Goal: Task Accomplishment & Management: Use online tool/utility

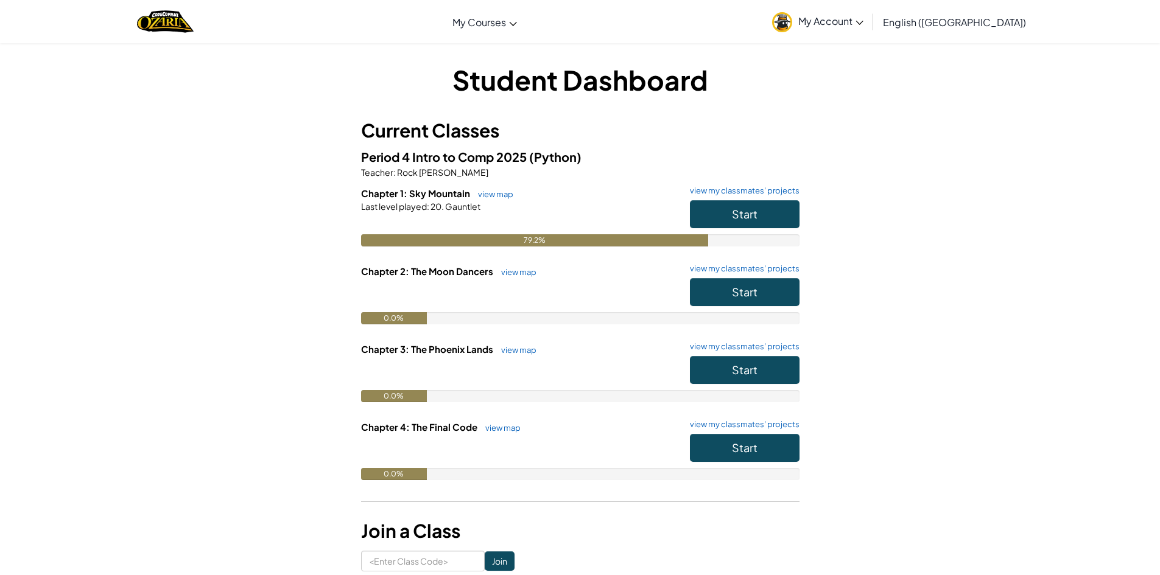
click at [760, 198] on h6 "Chapter 1: Sky Mountain view map view my classmates' projects" at bounding box center [580, 193] width 438 height 13
click at [765, 203] on button "Start" at bounding box center [745, 214] width 110 height 28
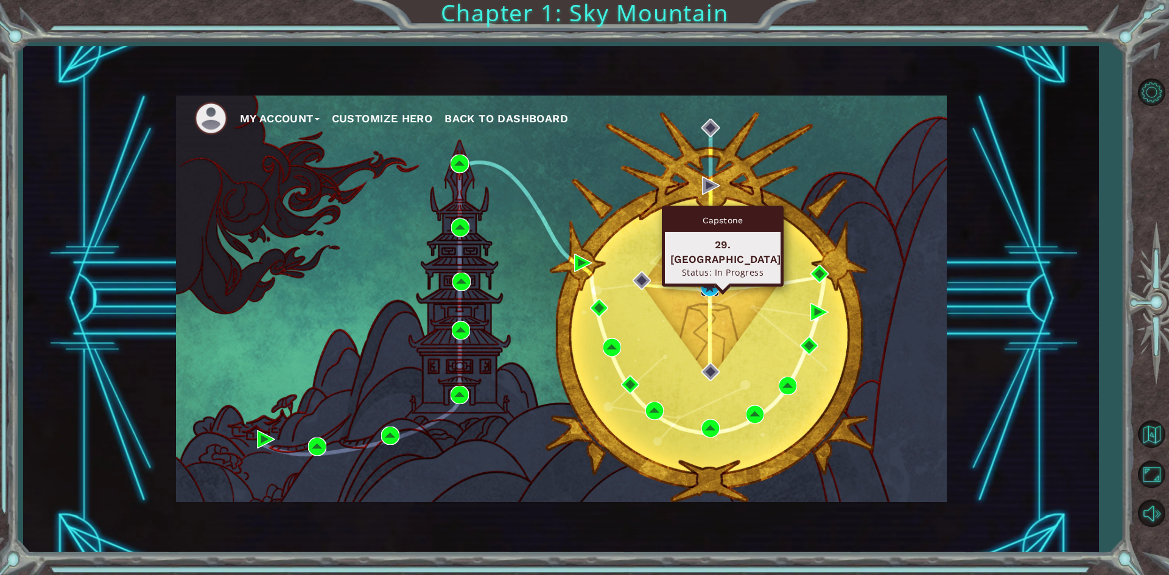
click at [714, 286] on img at bounding box center [710, 287] width 18 height 18
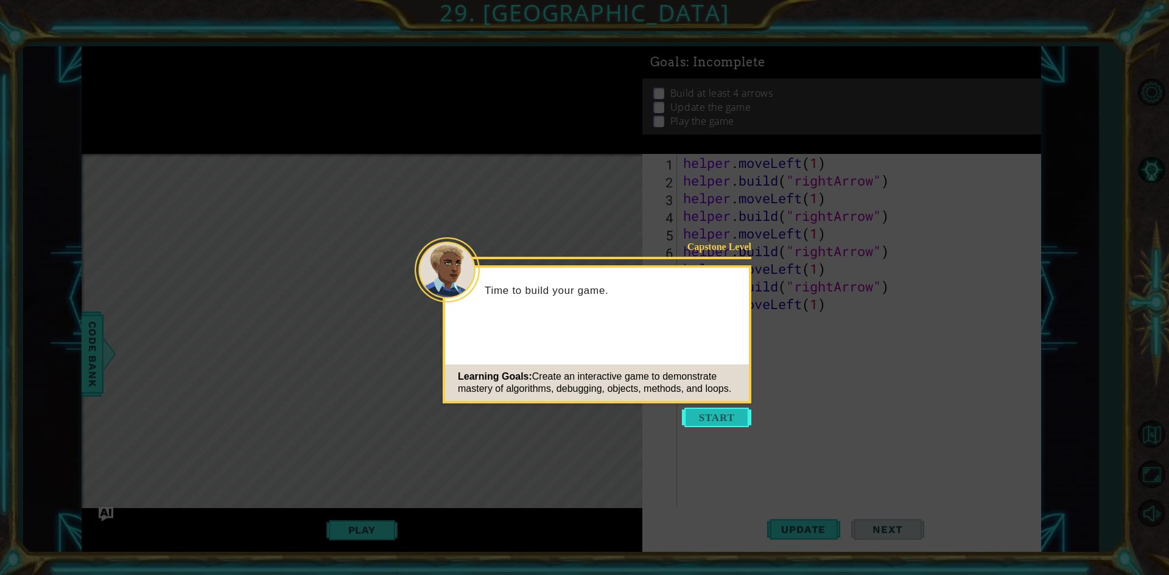
click at [740, 418] on button "Start" at bounding box center [716, 417] width 69 height 19
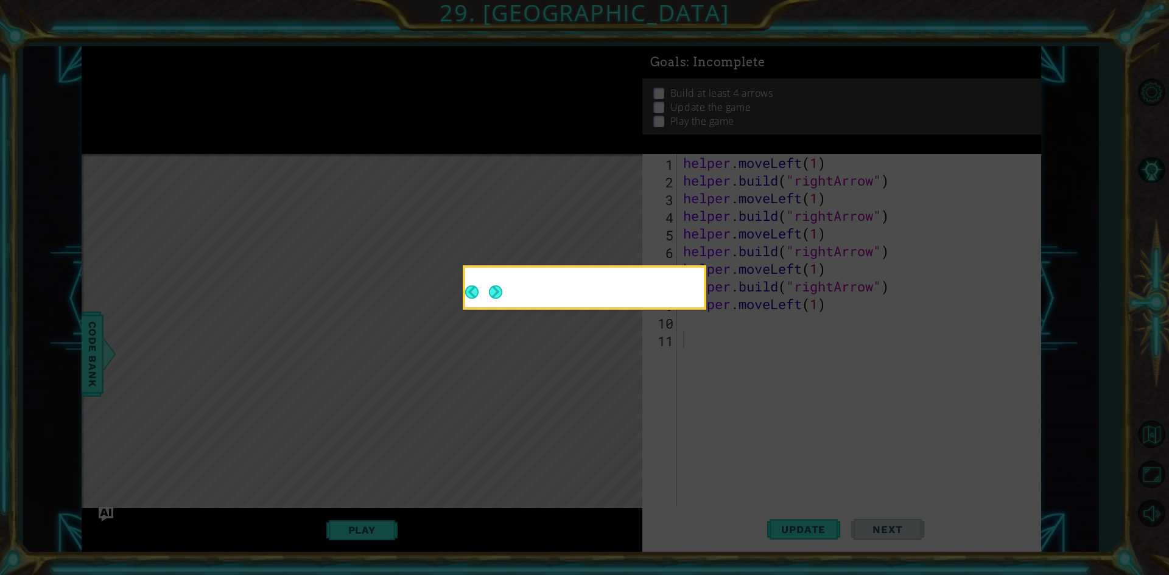
click at [740, 418] on icon at bounding box center [584, 287] width 1169 height 575
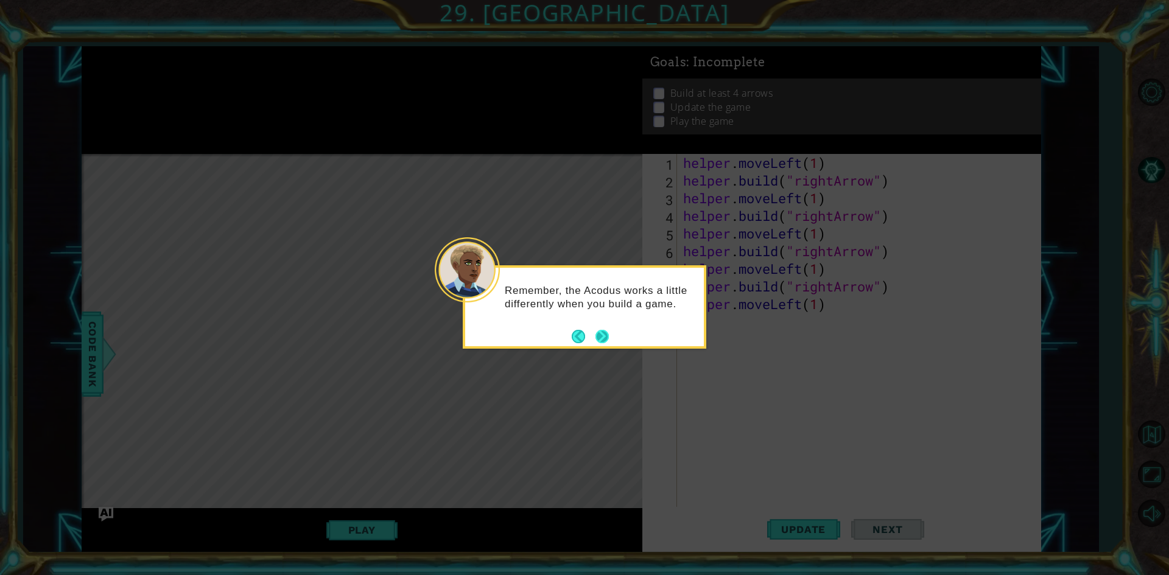
click at [597, 341] on button "Next" at bounding box center [602, 336] width 23 height 23
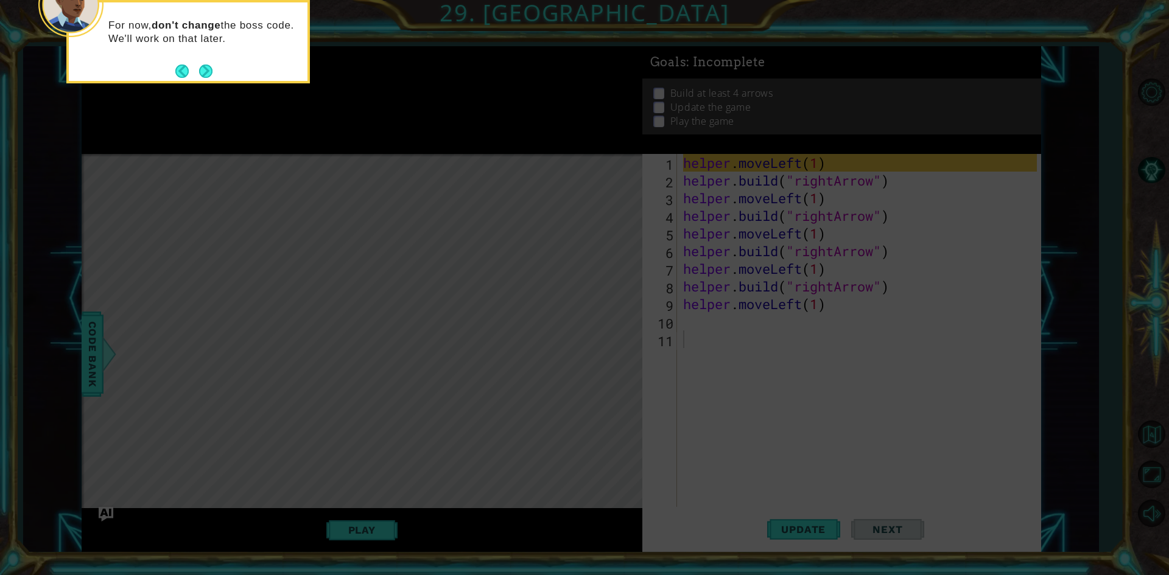
click at [214, 70] on div "For now, don't change the boss code. We'll work on that later." at bounding box center [188, 41] width 244 height 83
click at [204, 71] on button "Next" at bounding box center [206, 71] width 14 height 14
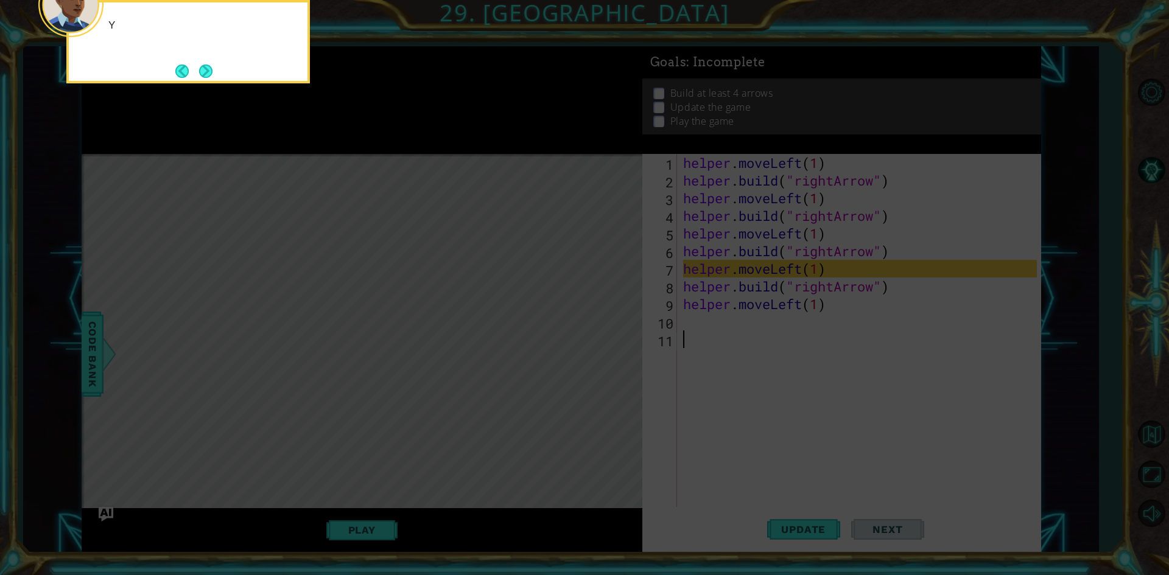
click at [204, 71] on button "Next" at bounding box center [205, 71] width 23 height 23
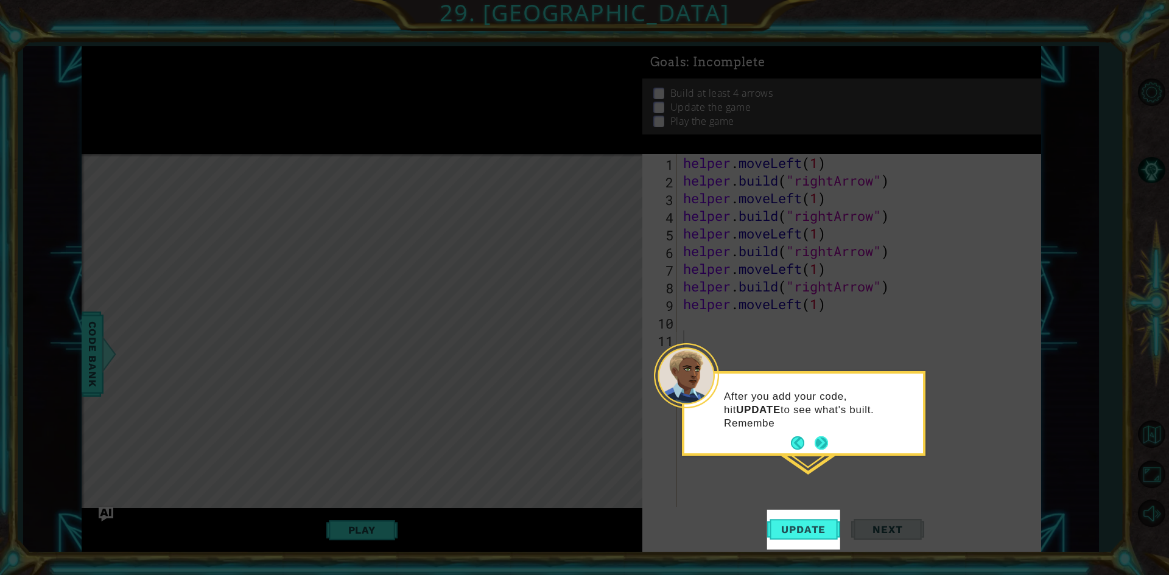
click at [819, 441] on button "Next" at bounding box center [821, 444] width 22 height 22
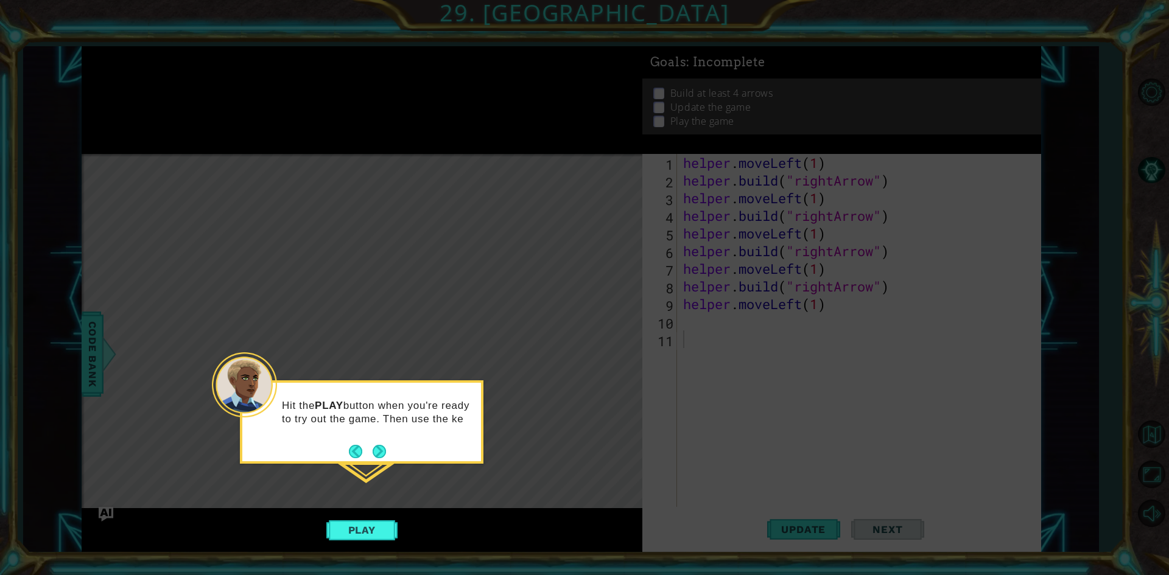
click at [387, 449] on div "Hit the PLAY button when you're ready to try out the game. Then use the ke" at bounding box center [361, 419] width 239 height 62
click at [387, 452] on button "Next" at bounding box center [379, 452] width 21 height 21
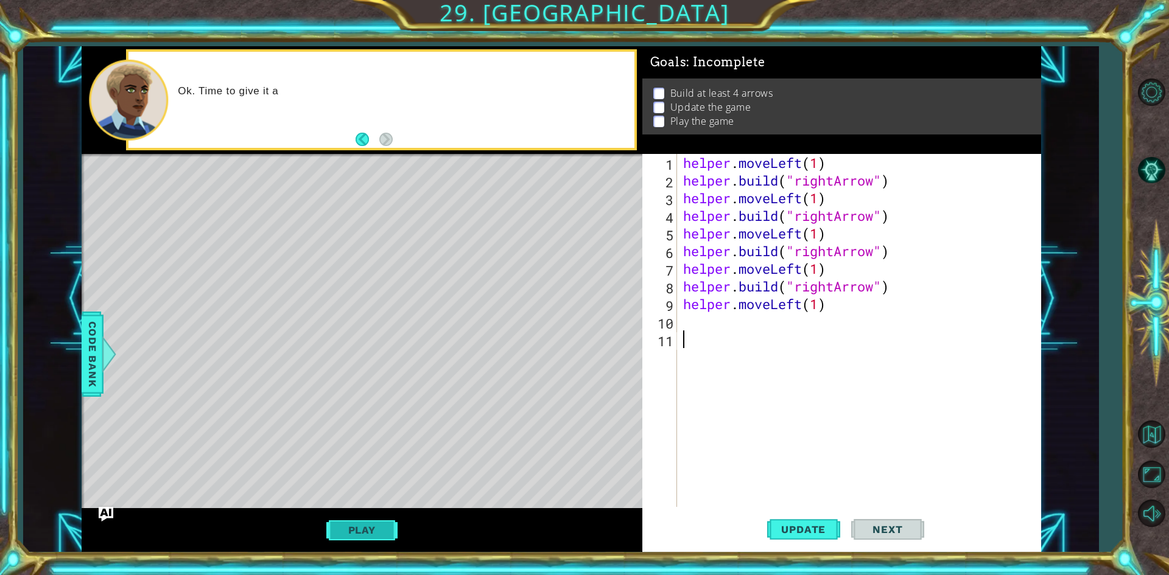
click at [357, 530] on button "Play" at bounding box center [361, 530] width 71 height 23
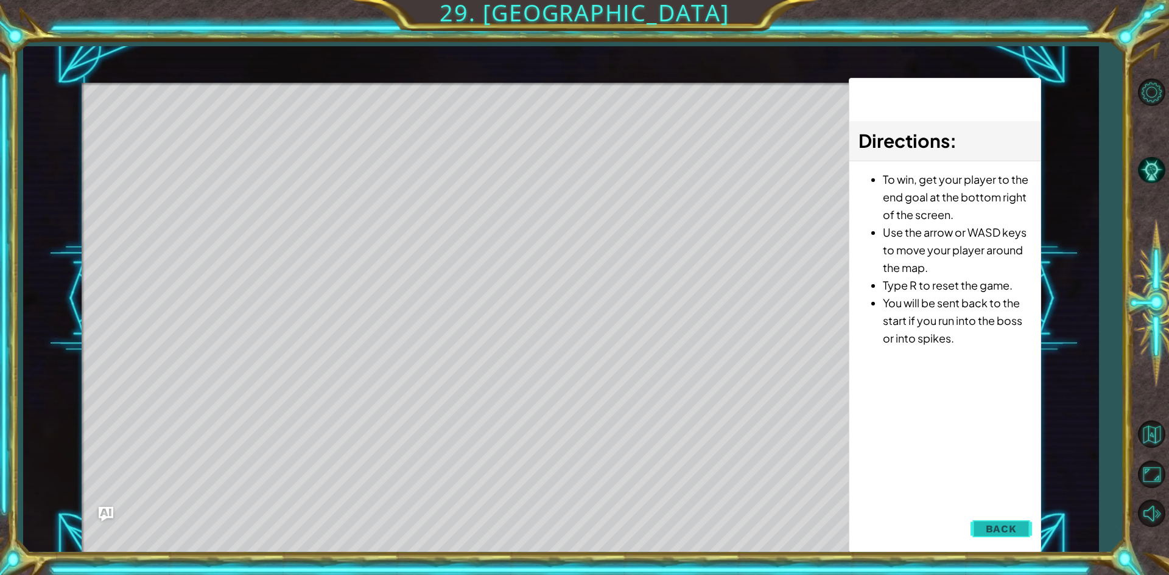
click at [1014, 528] on span "Back" at bounding box center [1001, 529] width 31 height 12
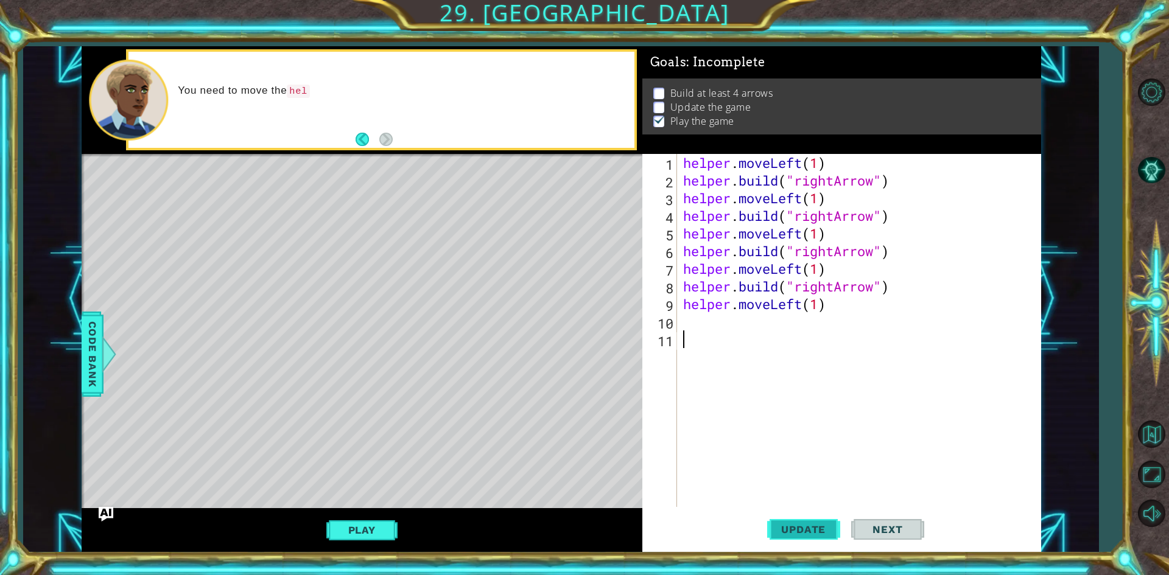
click at [817, 530] on span "Update" at bounding box center [803, 530] width 69 height 12
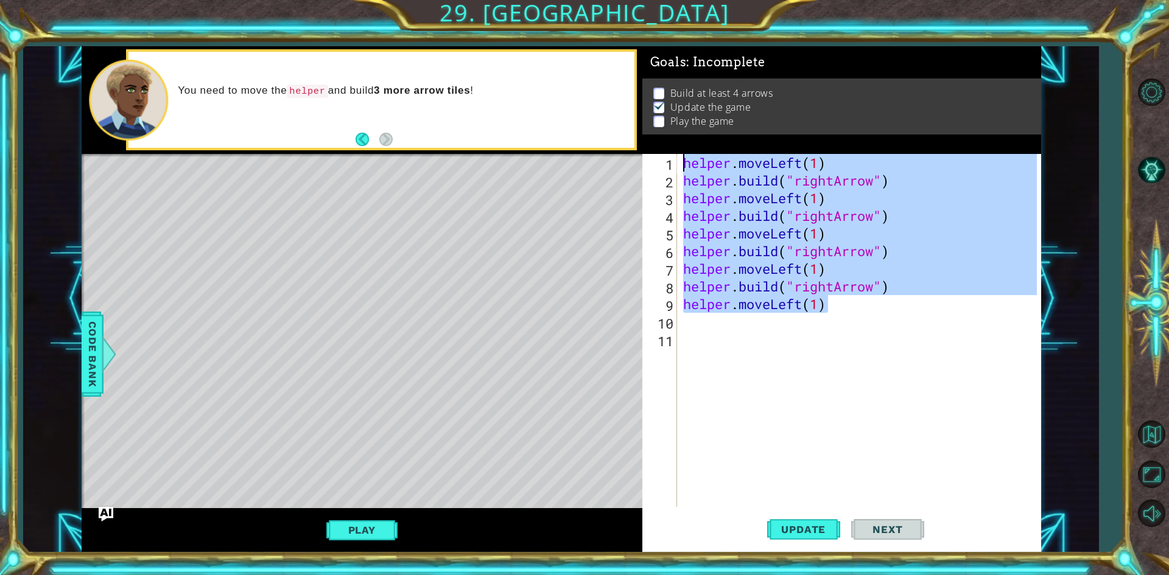
drag, startPoint x: 846, startPoint y: 312, endPoint x: 666, endPoint y: 153, distance: 240.3
click at [666, 153] on div "Goals : Incomplete Build at least 4 arrows Update the game Play the game 1 2 3 …" at bounding box center [841, 299] width 399 height 507
type textarea "helper.moveLeft(1) [DOMAIN_NAME]("rightArrow")"
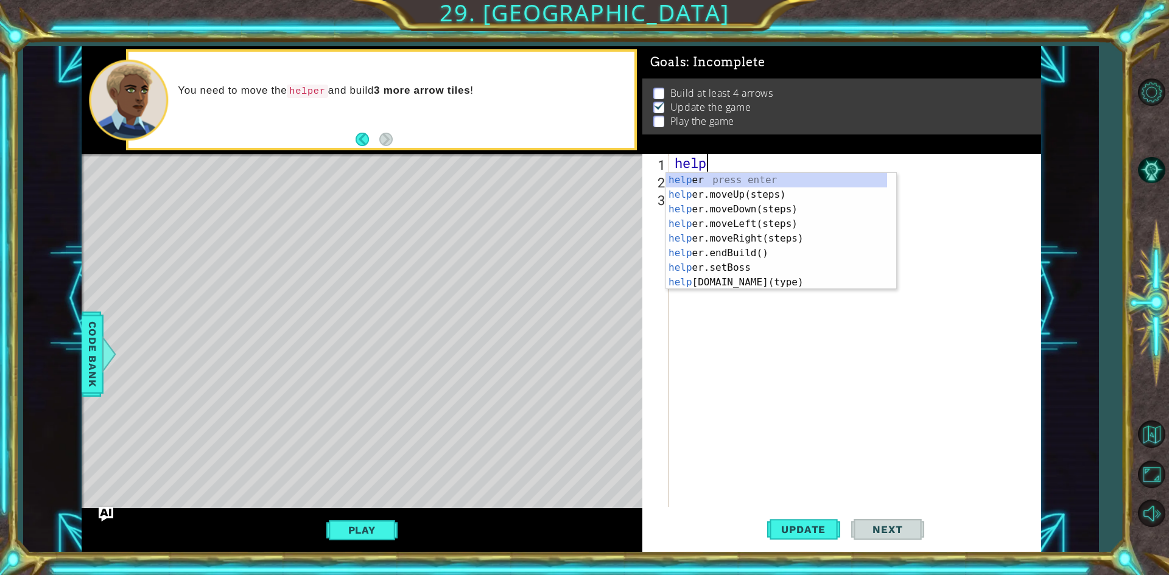
scroll to position [0, 1]
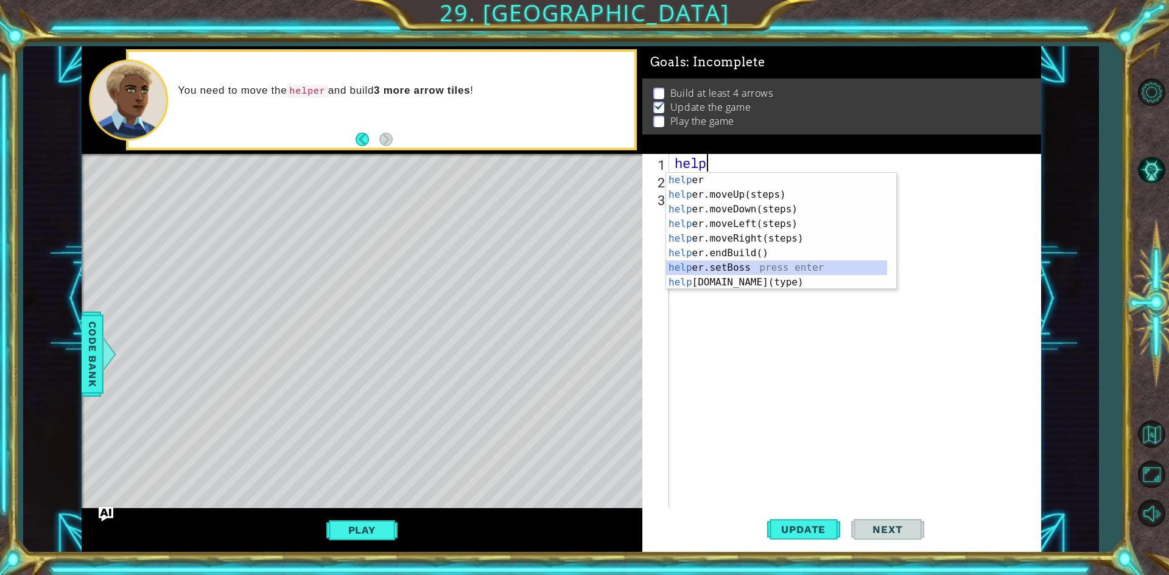
click at [744, 269] on div "help er press enter help er.moveUp(steps) press enter help er.moveDown(steps) p…" at bounding box center [776, 246] width 221 height 146
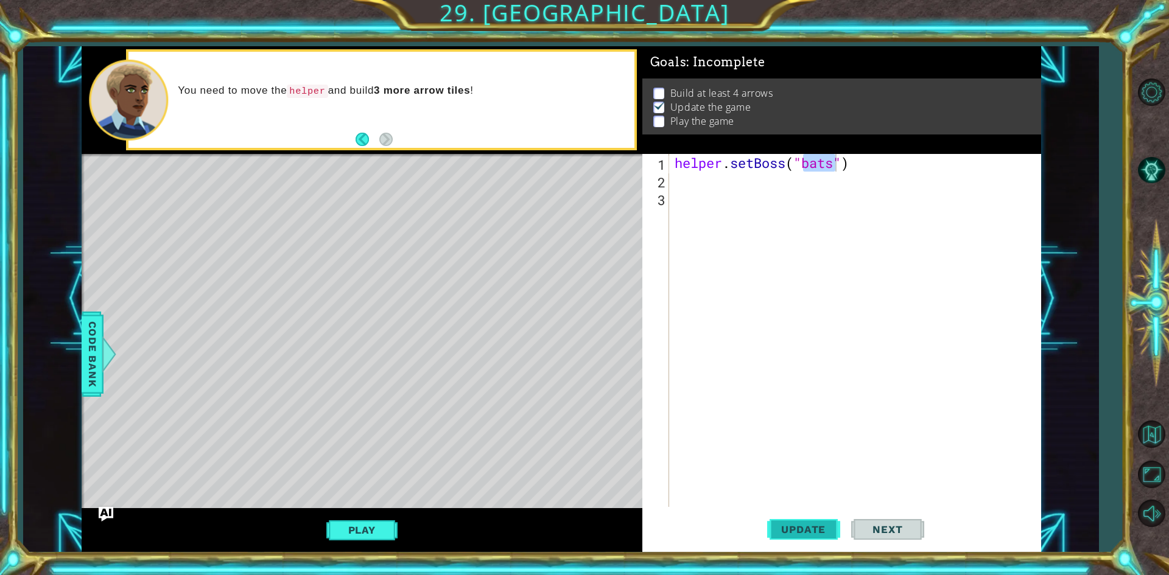
click at [829, 541] on button "Update" at bounding box center [803, 530] width 73 height 40
click at [778, 164] on div "helper . setBoss ( "bats" )" at bounding box center [857, 348] width 371 height 388
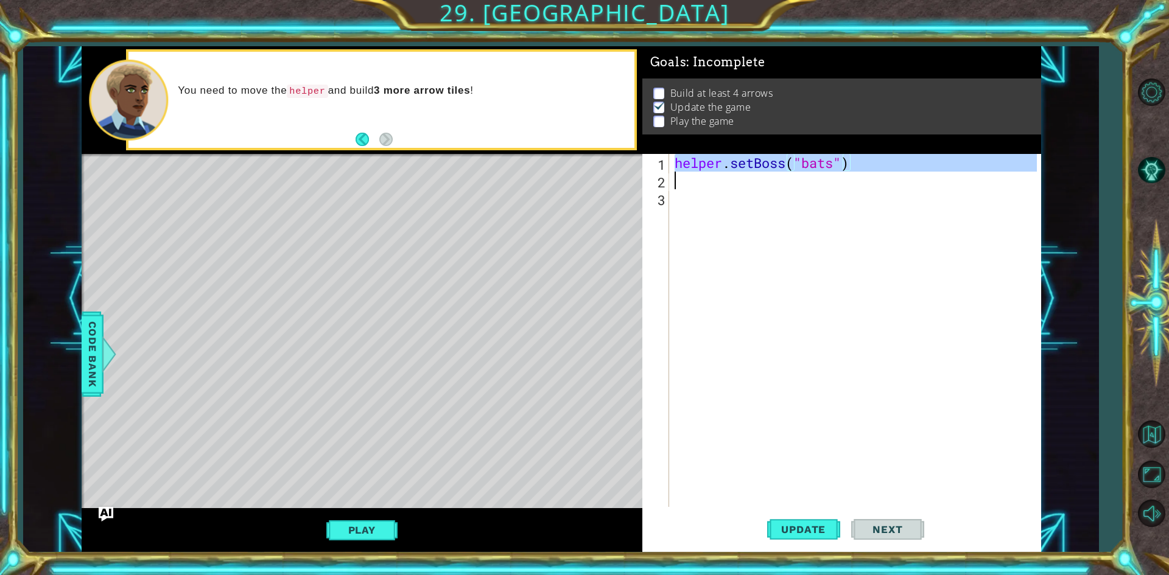
click at [778, 164] on div "helper . setBoss ( "bats" )" at bounding box center [857, 348] width 371 height 388
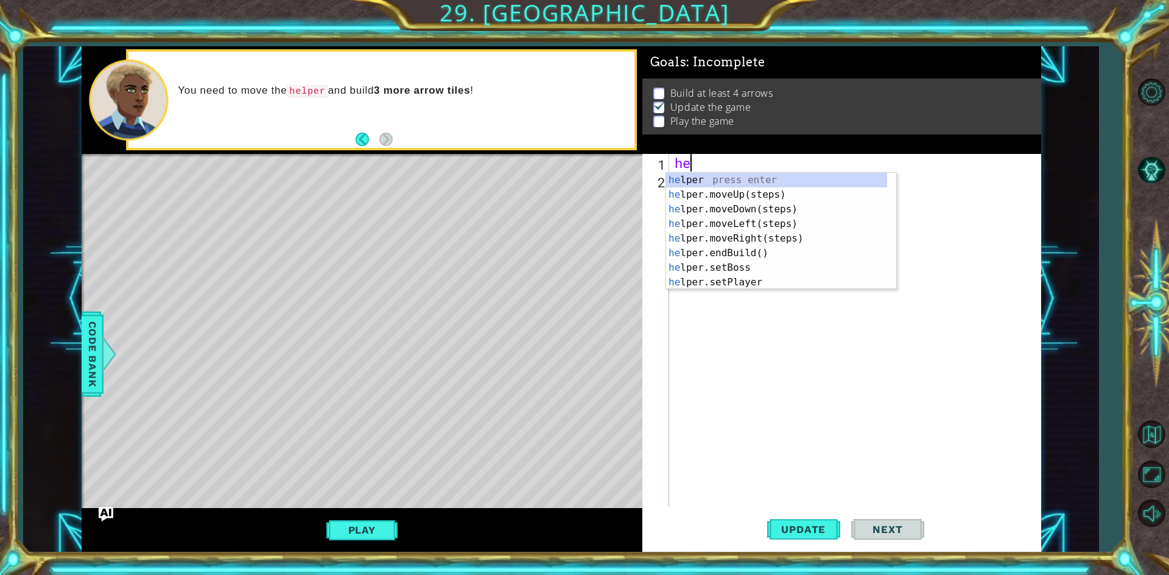
type textarea "hel"
click at [776, 253] on div "hel per press enter hel per.moveUp(steps) press enter hel per.moveDown(steps) p…" at bounding box center [776, 246] width 221 height 146
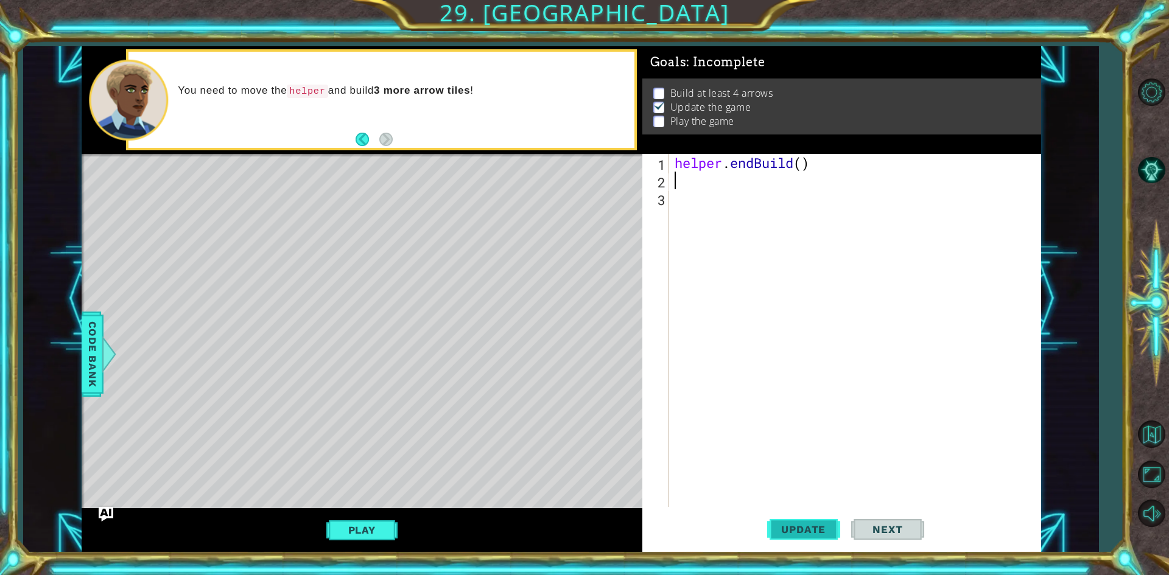
click at [835, 531] on span "Update" at bounding box center [803, 530] width 69 height 12
click at [804, 163] on div "helper . endBuild ( )" at bounding box center [857, 348] width 371 height 388
click at [800, 524] on span "Update" at bounding box center [803, 530] width 69 height 12
click at [711, 158] on div "helper . endBuild ( 1 )" at bounding box center [857, 348] width 371 height 388
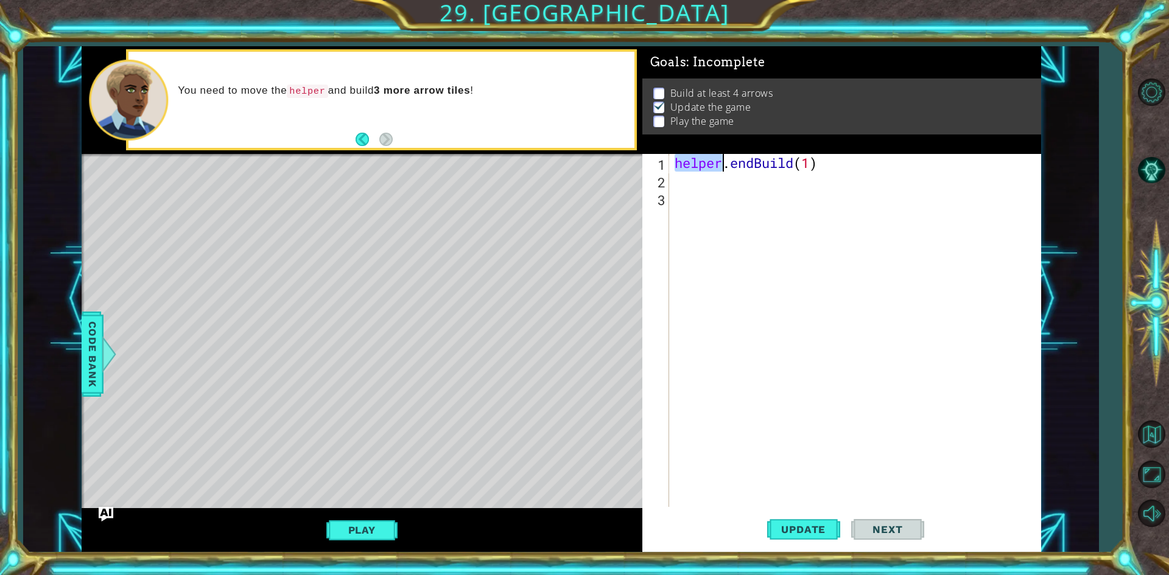
click at [711, 158] on div "helper . endBuild ( 1 )" at bounding box center [857, 348] width 371 height 388
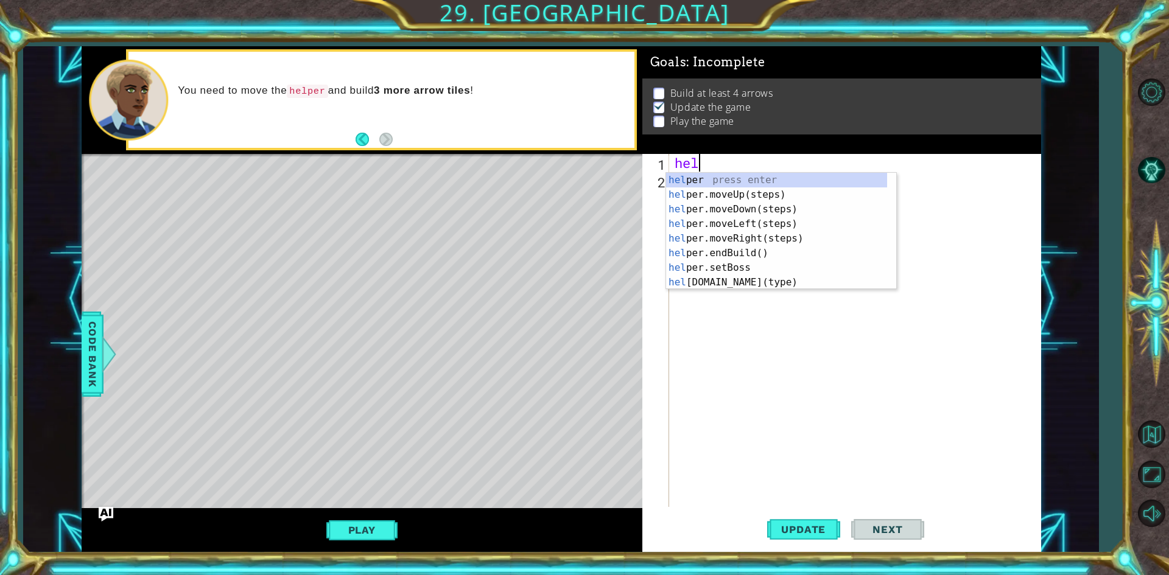
scroll to position [0, 1]
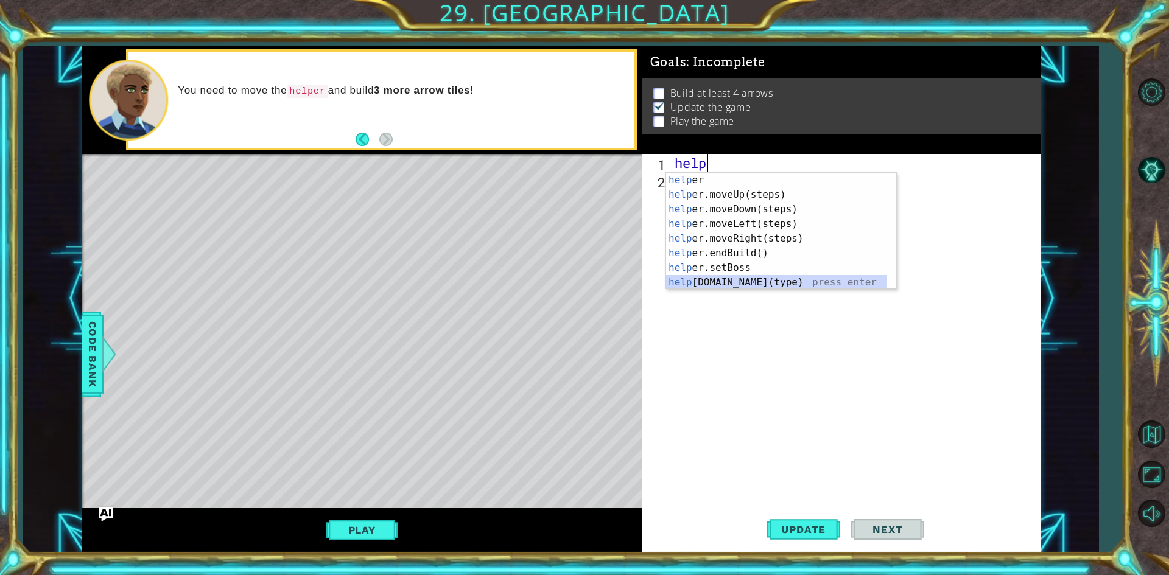
click at [753, 287] on div "help er press enter help er.moveUp(steps) press enter help er.moveDown(steps) p…" at bounding box center [776, 246] width 221 height 146
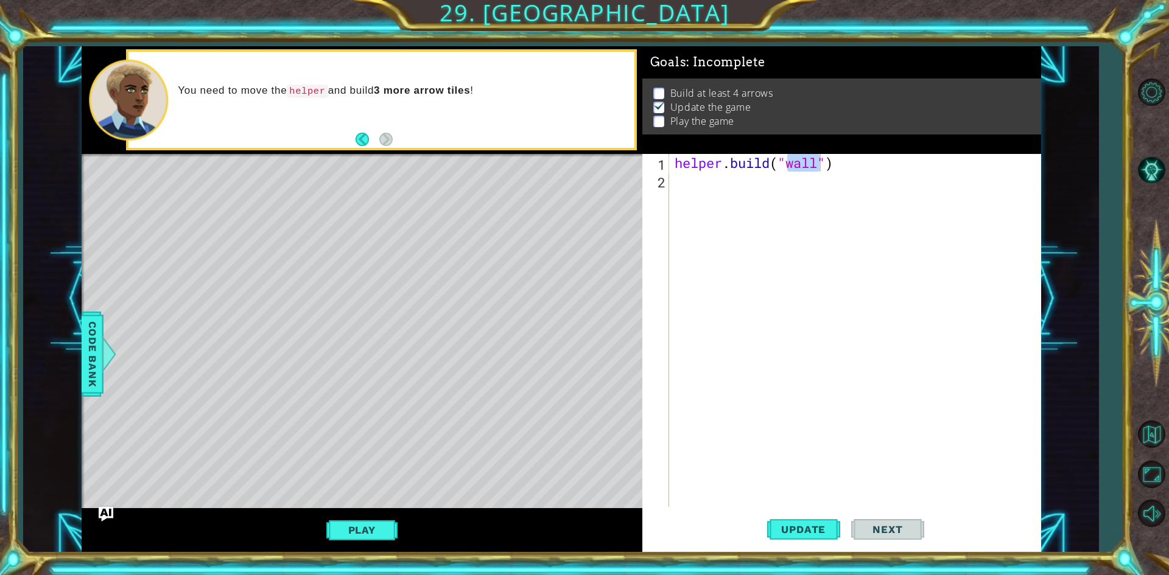
click at [800, 162] on div "helper . build ( "wall" )" at bounding box center [854, 330] width 365 height 353
click at [800, 162] on div "helper . build ( "wall" )" at bounding box center [857, 348] width 371 height 388
click at [820, 533] on span "Update" at bounding box center [803, 530] width 69 height 12
click at [659, 88] on p at bounding box center [658, 94] width 11 height 12
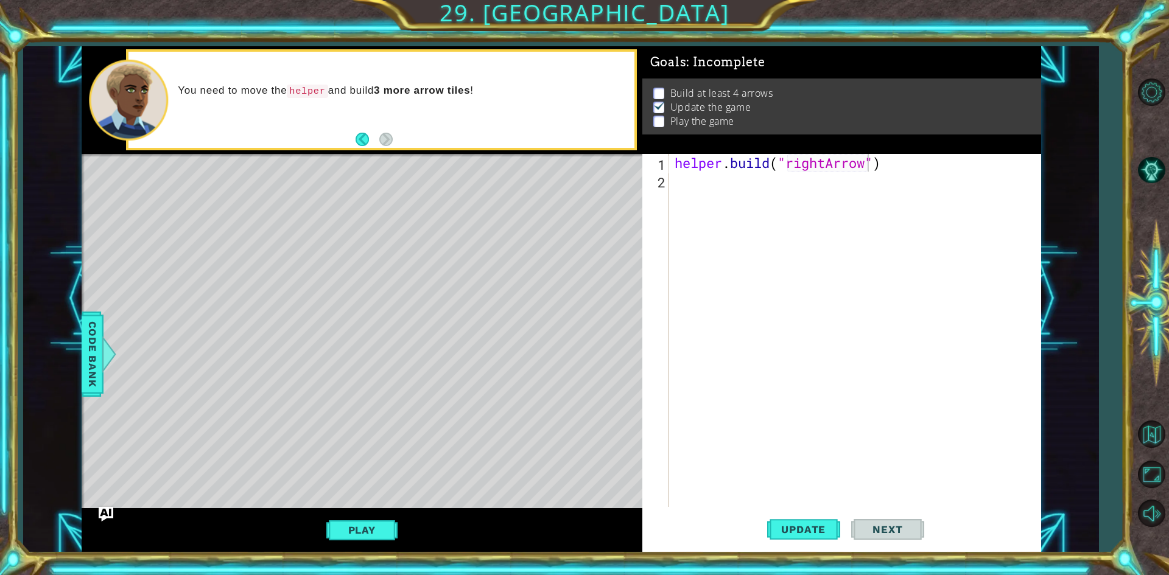
click at [708, 161] on div "helper . build ( "rightArrow" )" at bounding box center [857, 348] width 371 height 388
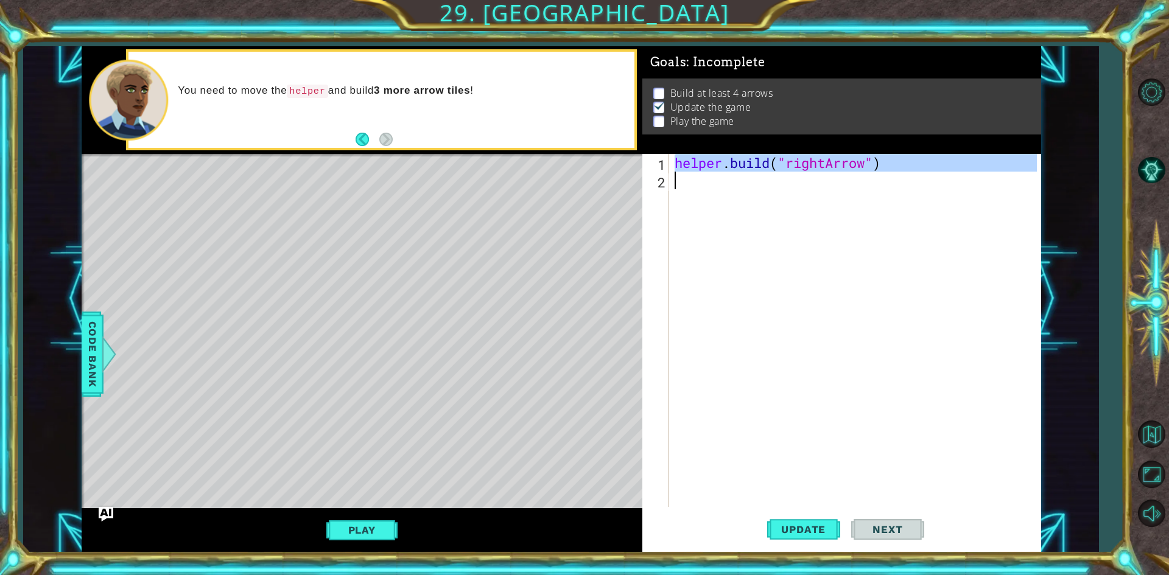
type textarea "[DOMAIN_NAME]("rightArrow")"
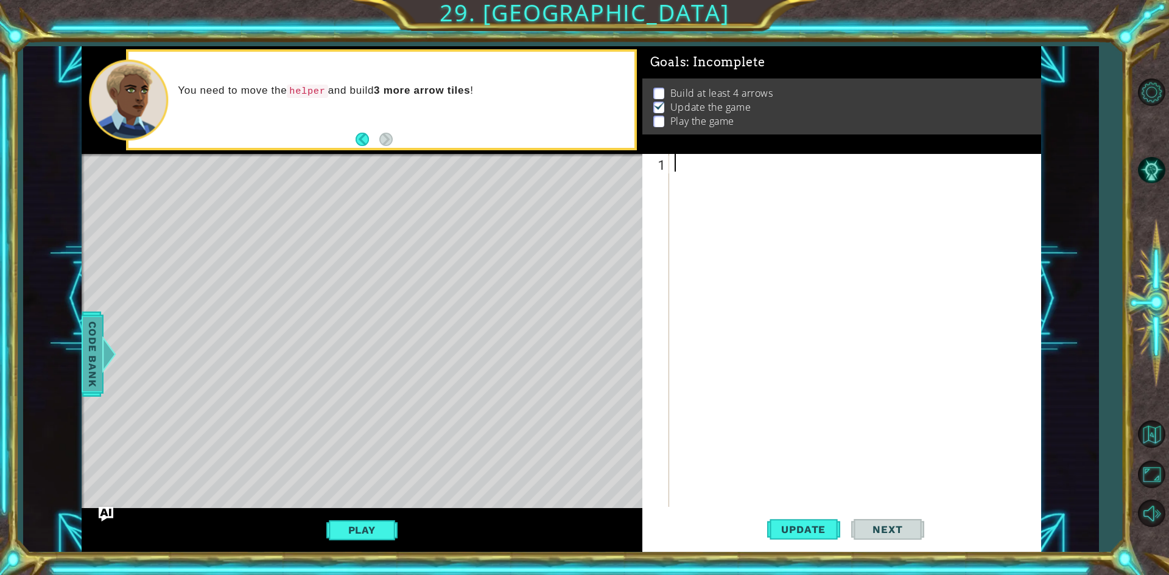
click at [106, 361] on div at bounding box center [108, 354] width 15 height 37
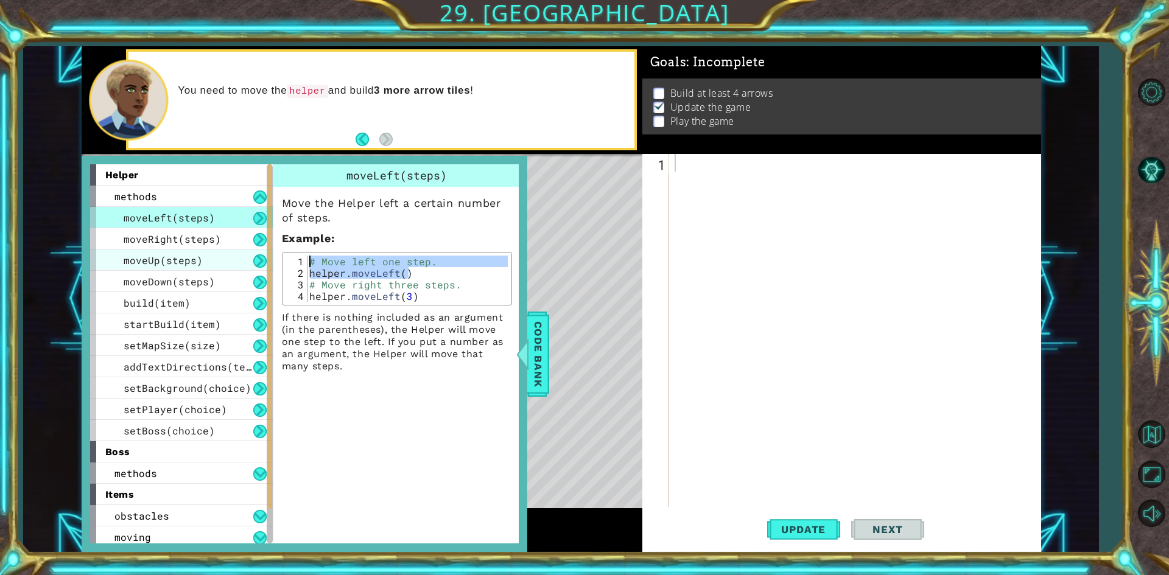
drag, startPoint x: 408, startPoint y: 273, endPoint x: 217, endPoint y: 261, distance: 191.6
click at [217, 261] on div "helper methods moveLeft(steps) moveRight(steps) moveUp(steps) moveDown(steps) b…" at bounding box center [304, 353] width 429 height 379
type textarea "# Move left one step. helper.moveLeft()"
click at [762, 169] on div at bounding box center [857, 348] width 371 height 388
paste textarea "helper.moveLeft()"
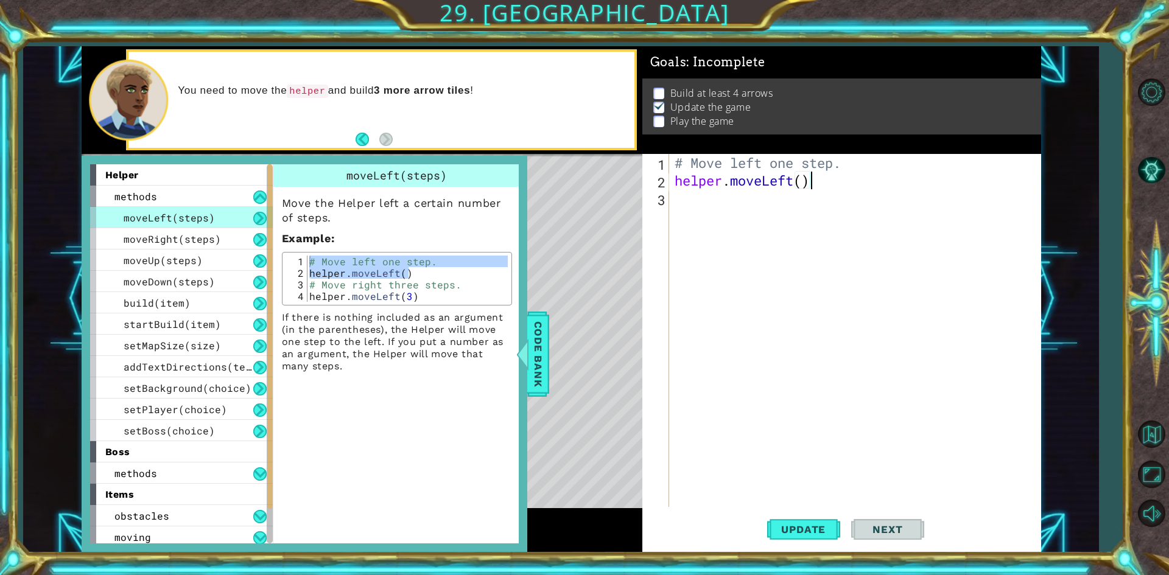
click at [805, 187] on div "# Move left one step. helper . moveLeft ( )" at bounding box center [857, 348] width 371 height 388
click at [785, 524] on span "Update" at bounding box center [803, 530] width 69 height 12
click at [855, 163] on div "# Move left one step. helper . moveLeft ( 1 )" at bounding box center [857, 348] width 371 height 388
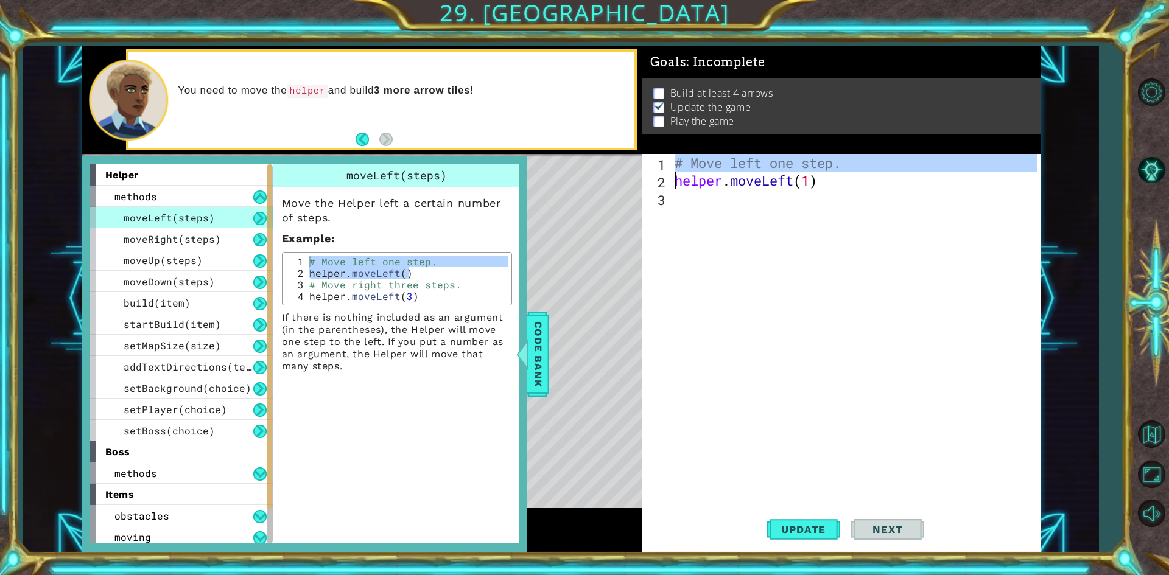
click at [855, 163] on div "# Move left one step. helper . moveLeft ( 1 )" at bounding box center [857, 348] width 371 height 388
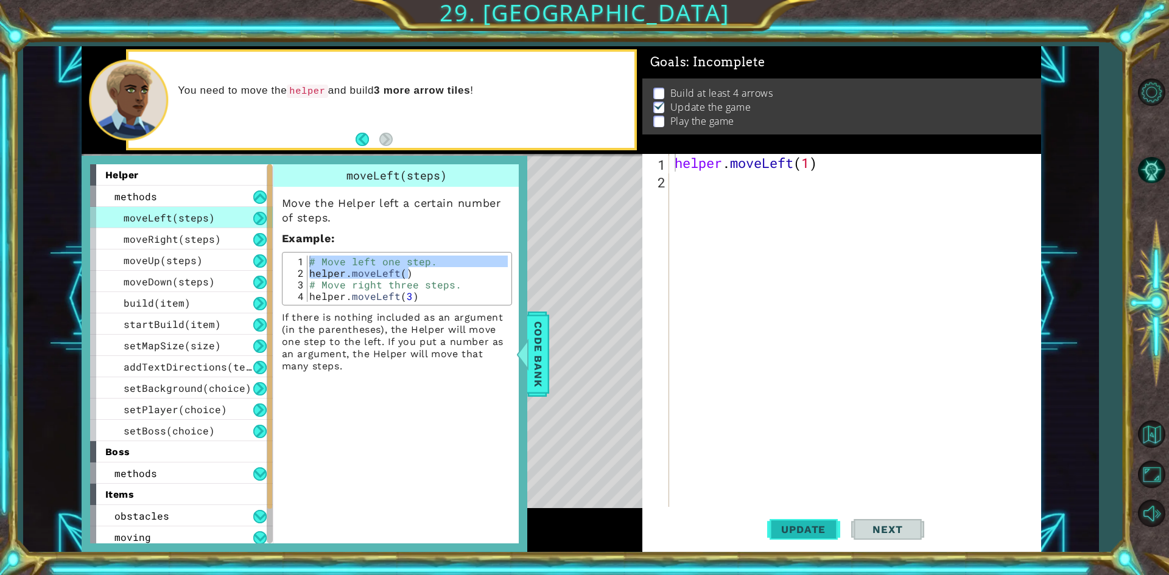
click at [787, 536] on span "Update" at bounding box center [803, 530] width 69 height 12
click at [221, 362] on span "addTextDirections(text)" at bounding box center [194, 366] width 140 height 13
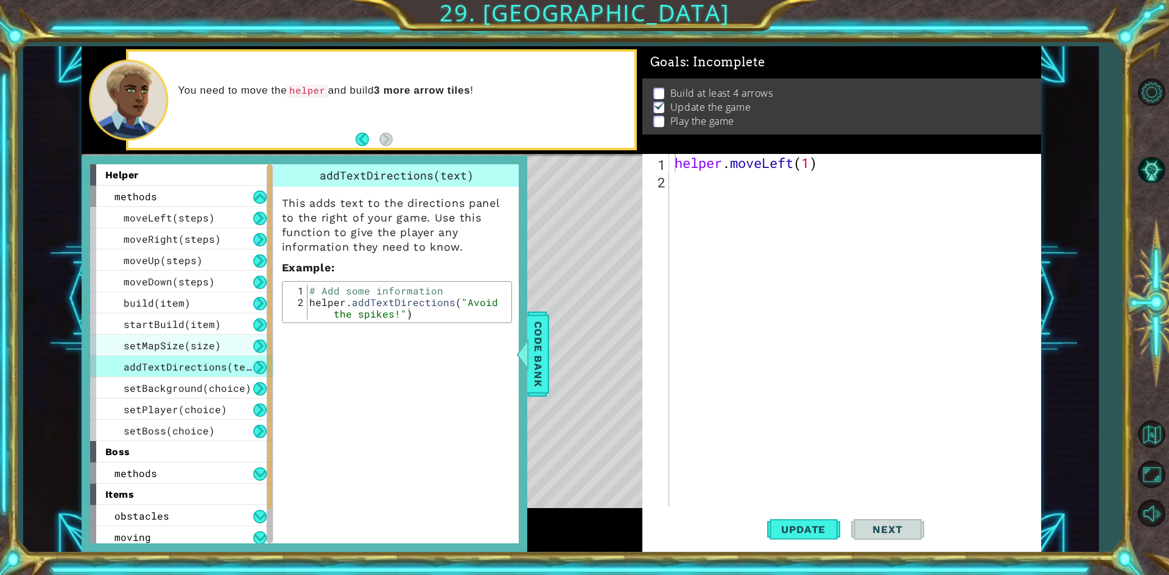
click at [223, 352] on div "setMapSize(size)" at bounding box center [181, 345] width 183 height 21
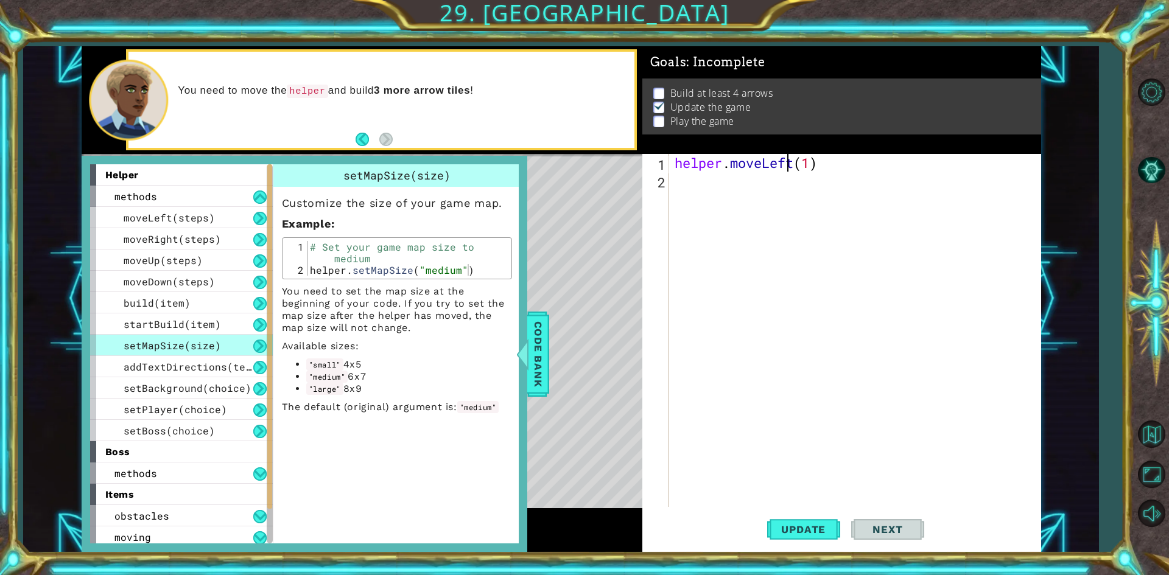
click at [788, 161] on div "helper . moveLeft ( 1 )" at bounding box center [857, 348] width 371 height 388
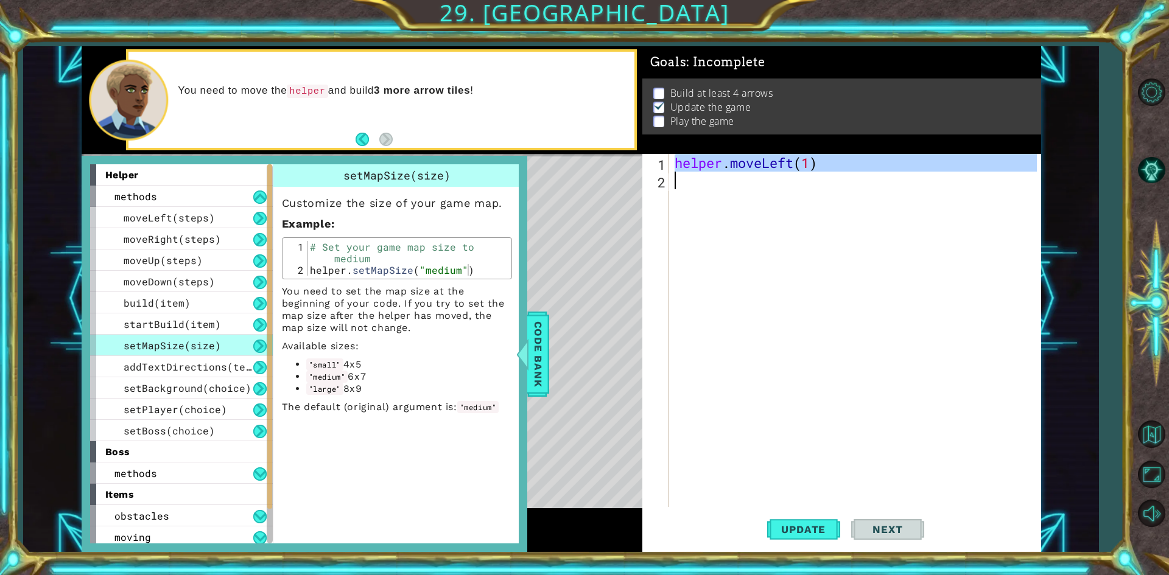
type textarea "helper.moveLeft(1)"
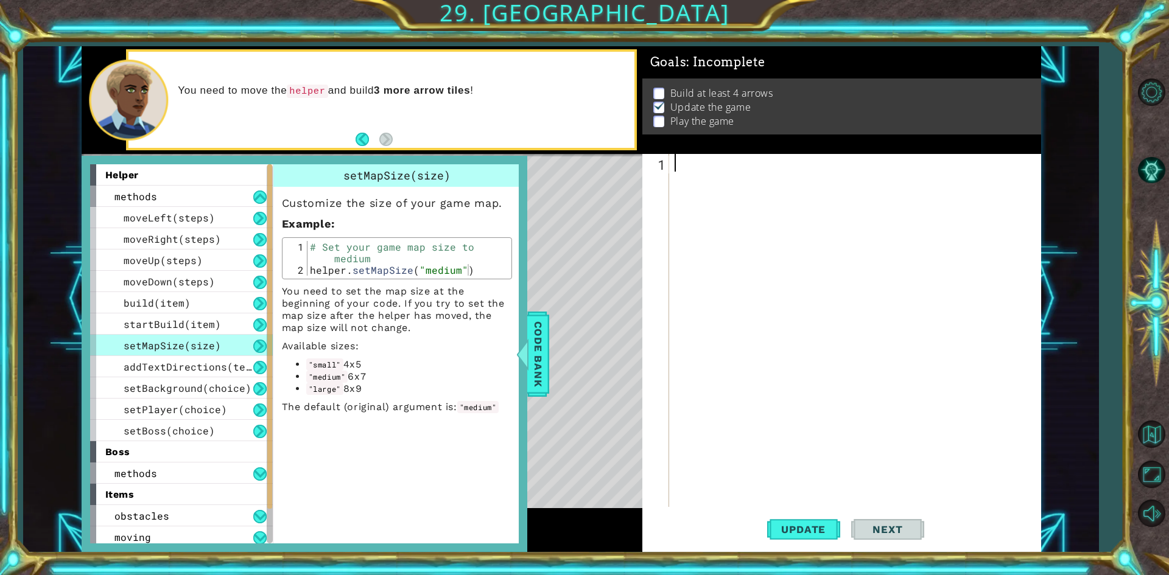
scroll to position [0, 0]
click at [547, 318] on span "Code Bank" at bounding box center [538, 354] width 19 height 74
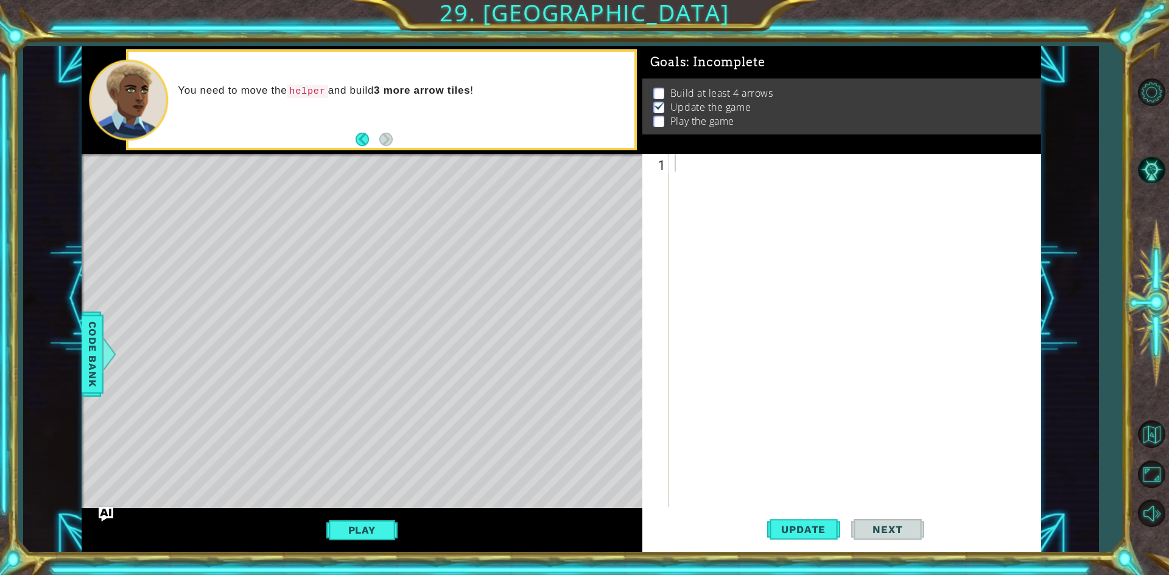
click at [780, 173] on div at bounding box center [857, 348] width 371 height 388
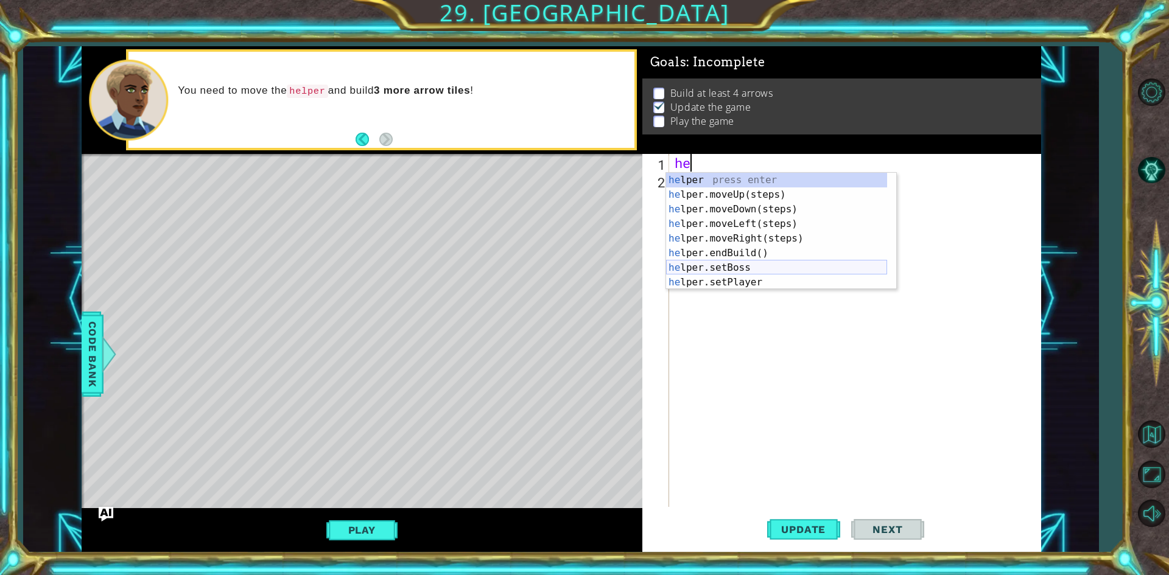
click at [771, 261] on div "he lper press enter he lper.moveUp(steps) press enter he lper.moveDown(steps) p…" at bounding box center [776, 246] width 221 height 146
type textarea "helper.setBoss("bats")"
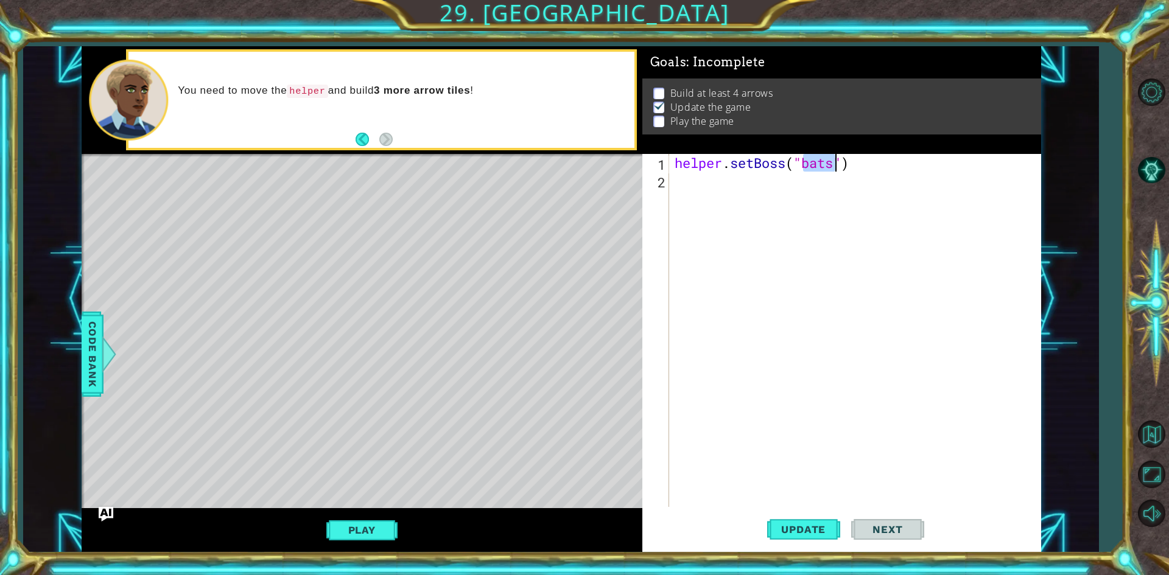
click at [747, 202] on div "helper . setBoss ( "bats" )" at bounding box center [857, 348] width 371 height 388
click at [810, 164] on div "helper . setBoss ( "bats" )" at bounding box center [857, 348] width 371 height 388
click at [819, 168] on div "helper . setBoss ( "bats" )" at bounding box center [854, 330] width 365 height 353
click at [819, 168] on div "helper . setBoss ( "bats" )" at bounding box center [857, 348] width 371 height 388
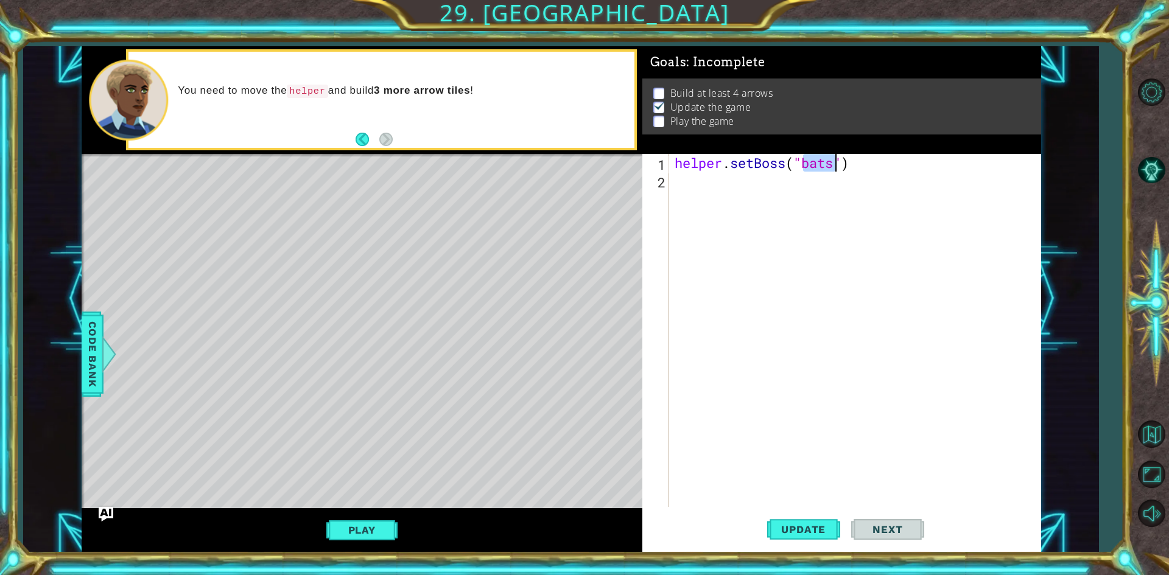
click at [819, 168] on div "helper . setBoss ( "bats" )" at bounding box center [857, 348] width 371 height 388
type textarea "helper.setBoss("bats")"
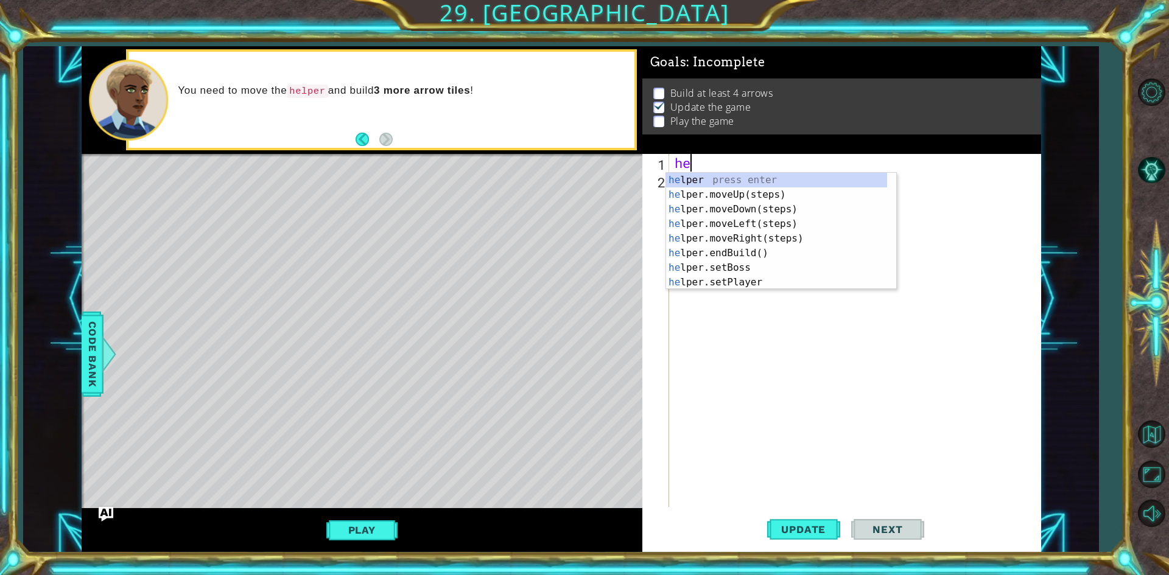
type textarea "he"
click at [801, 208] on div "he lper press enter he lper.moveUp(steps) press enter he lper.moveDown(steps) p…" at bounding box center [776, 246] width 221 height 146
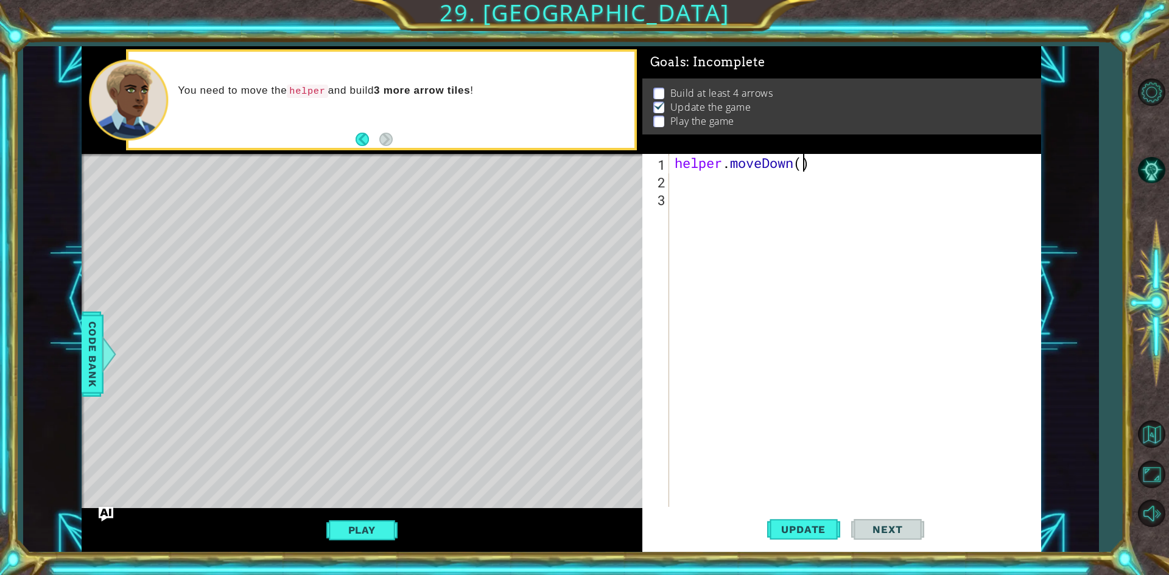
click at [804, 164] on div "helper . moveDown ( )" at bounding box center [857, 348] width 371 height 388
click at [802, 165] on div "helper . moveDown ( )" at bounding box center [857, 348] width 371 height 388
type textarea "helper.moveDown(6)"
click at [809, 541] on button "Update" at bounding box center [803, 530] width 73 height 40
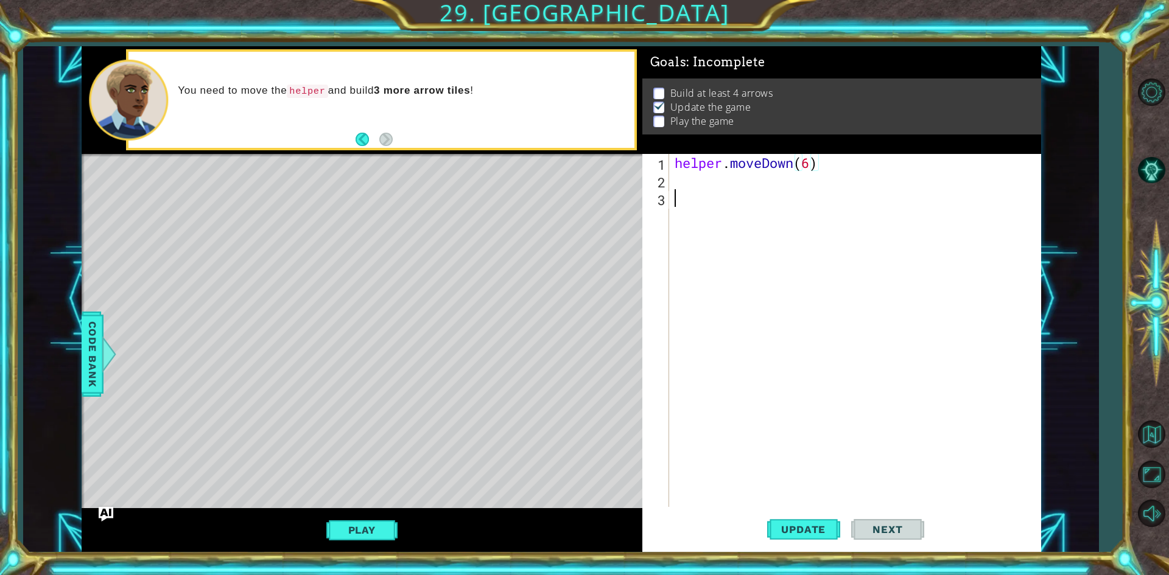
click at [738, 190] on div "helper . moveDown ( 6 )" at bounding box center [857, 348] width 371 height 388
click at [729, 188] on div "helper . moveDown ( 6 )" at bounding box center [857, 348] width 371 height 388
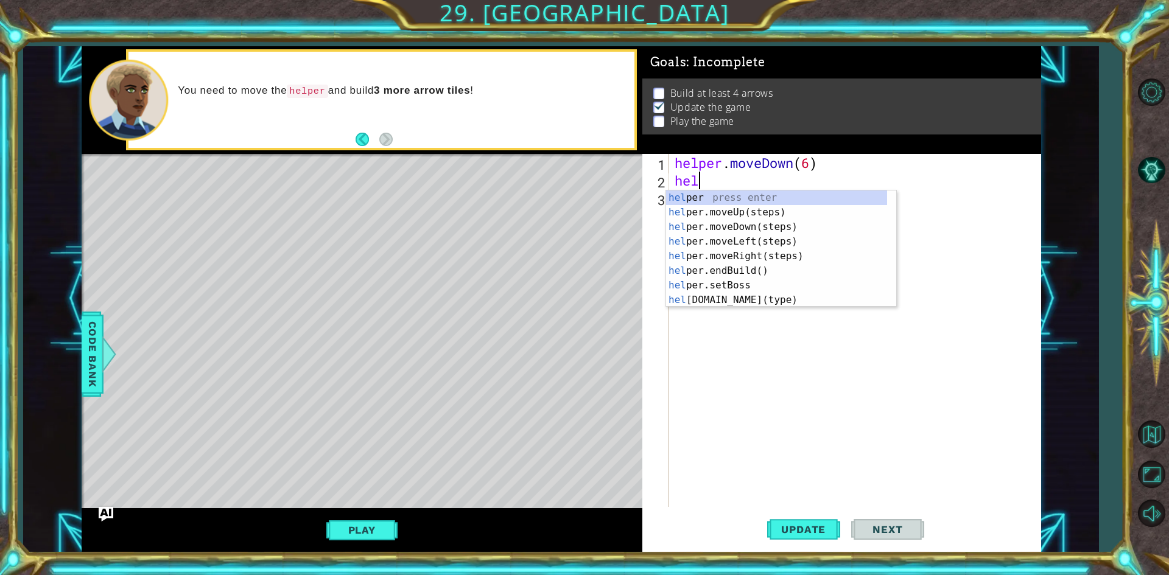
scroll to position [0, 1]
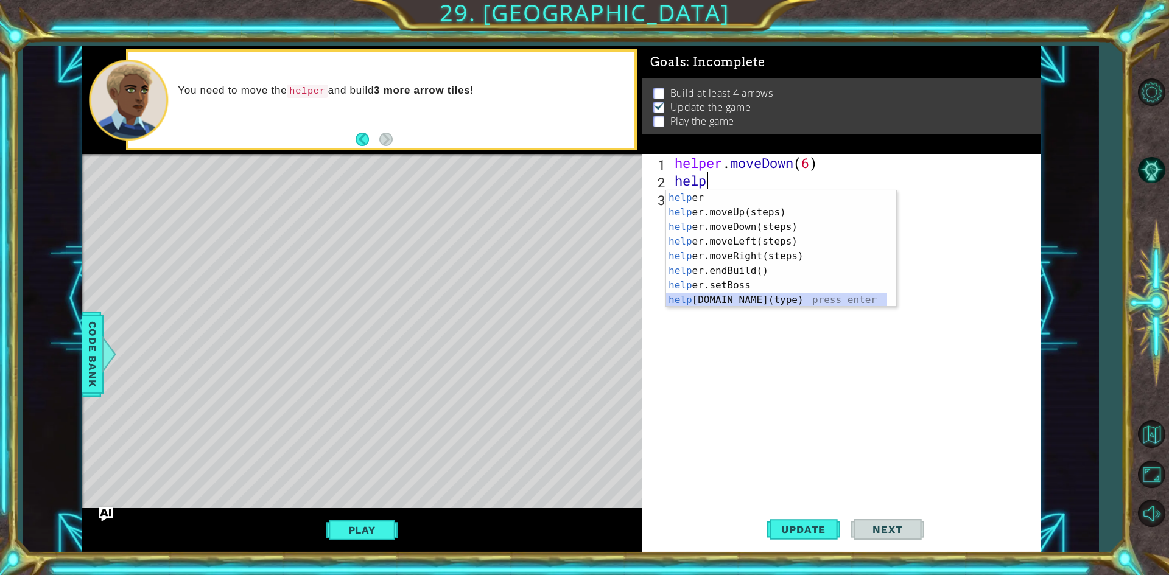
click at [762, 297] on div "help er press enter help er.moveUp(steps) press enter help er.moveDown(steps) p…" at bounding box center [776, 264] width 221 height 146
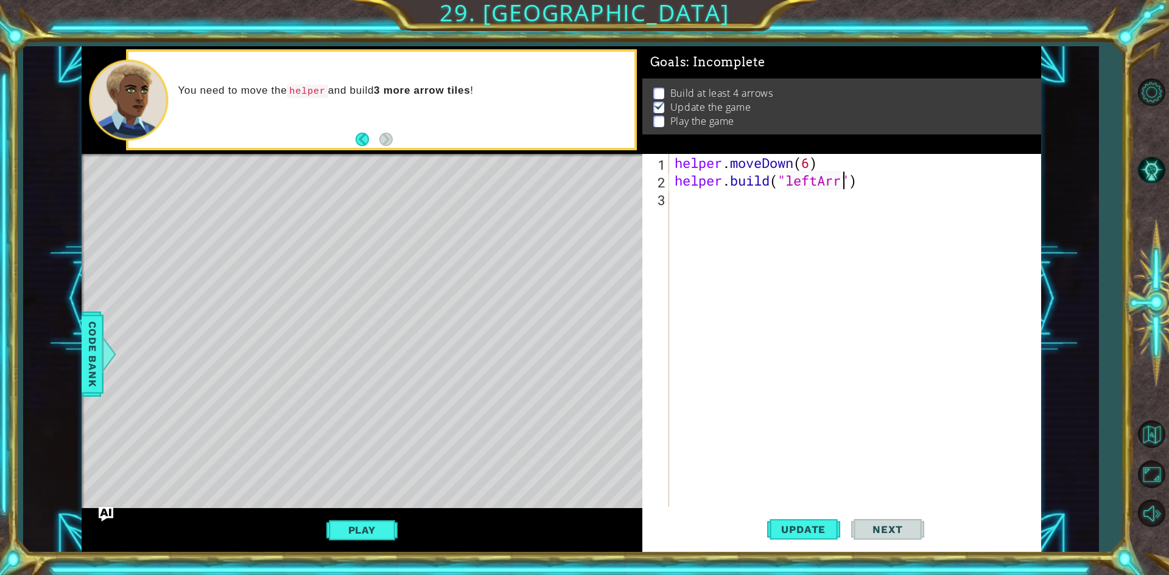
scroll to position [0, 8]
click at [788, 532] on span "Update" at bounding box center [803, 530] width 69 height 12
click at [813, 186] on div "helper . moveDown ( 6 ) helper . build ( "leftArrow" )" at bounding box center [857, 348] width 371 height 388
drag, startPoint x: 767, startPoint y: 527, endPoint x: 776, endPoint y: 530, distance: 10.2
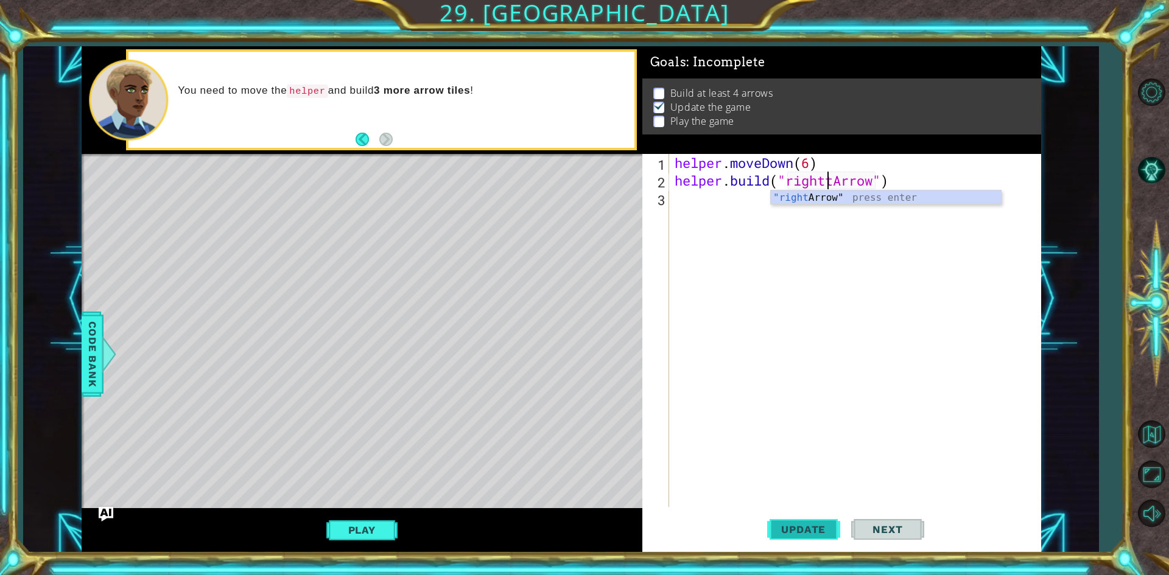
click at [774, 528] on button "Update" at bounding box center [803, 530] width 73 height 40
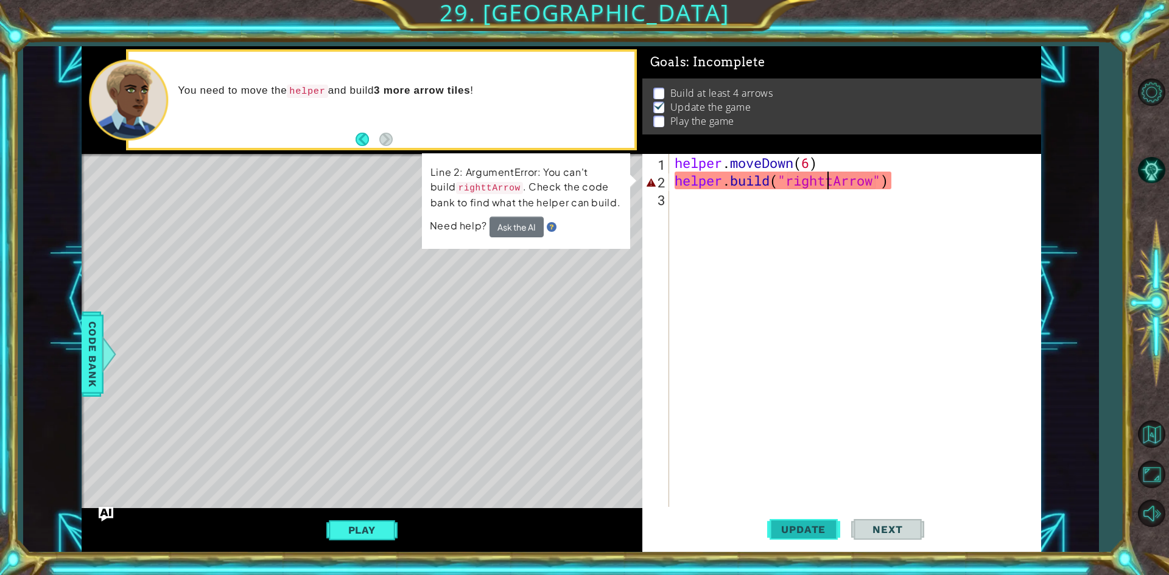
type textarea "[DOMAIN_NAME]("rightArrow")"
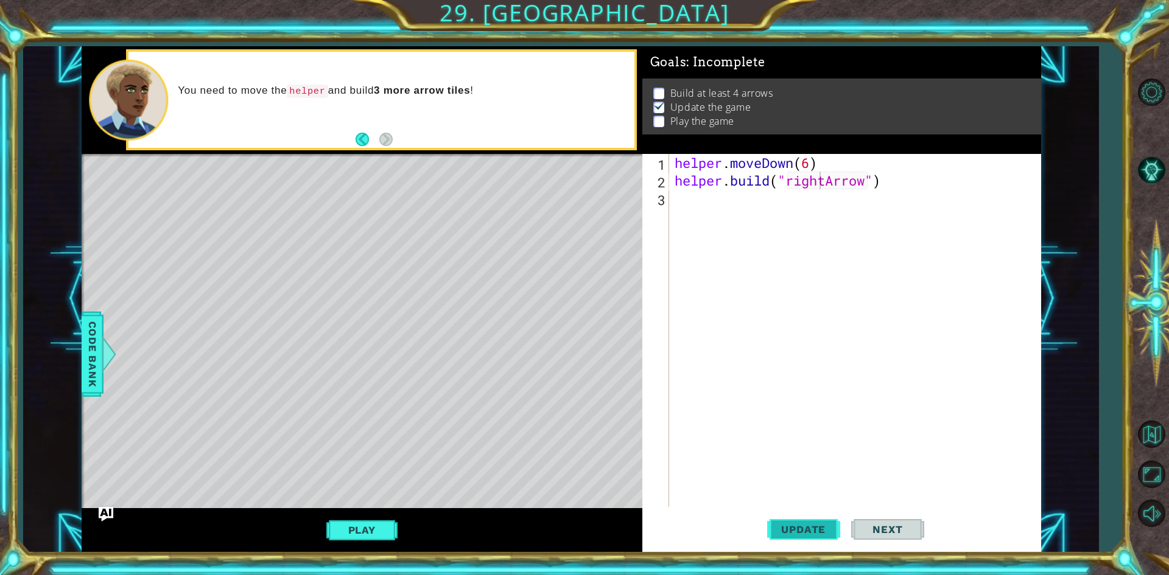
click at [779, 535] on span "Update" at bounding box center [803, 530] width 69 height 12
